Goal: Information Seeking & Learning: Compare options

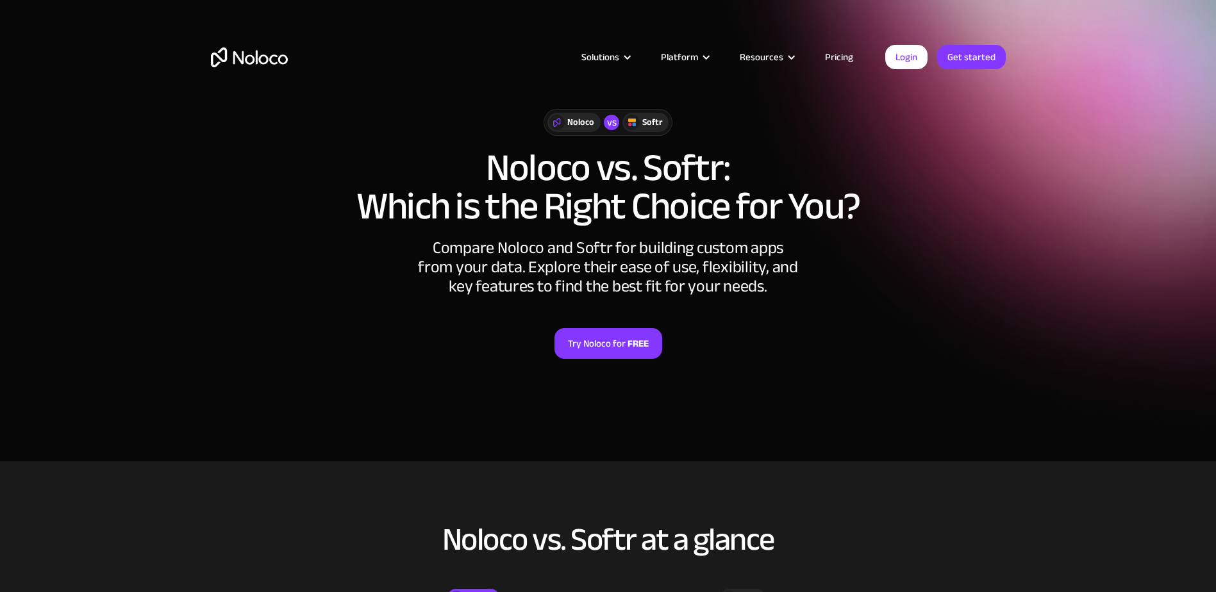
click at [845, 58] on link "Pricing" at bounding box center [839, 57] width 60 height 17
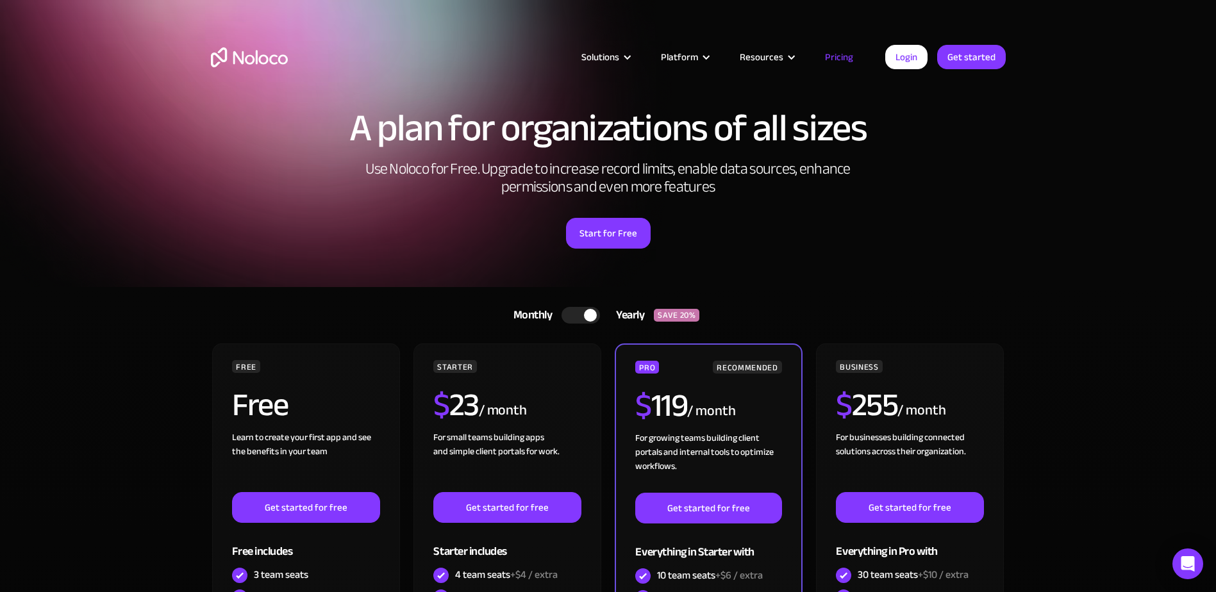
drag, startPoint x: 126, startPoint y: 359, endPoint x: 120, endPoint y: 348, distance: 12.6
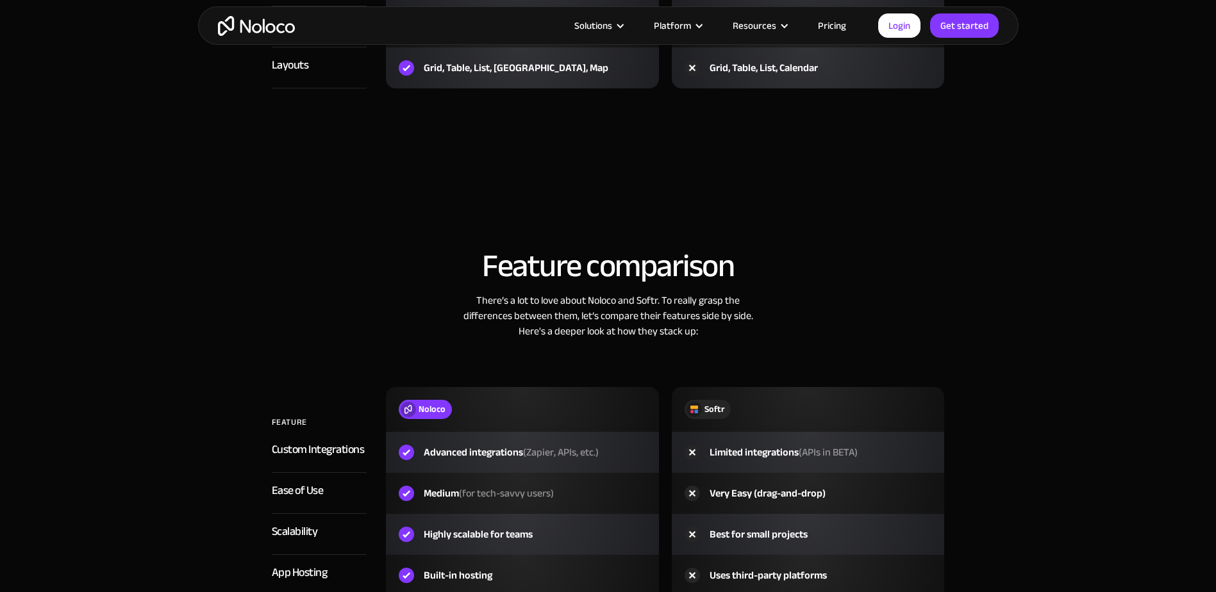
scroll to position [1922, 0]
